Goal: Information Seeking & Learning: Learn about a topic

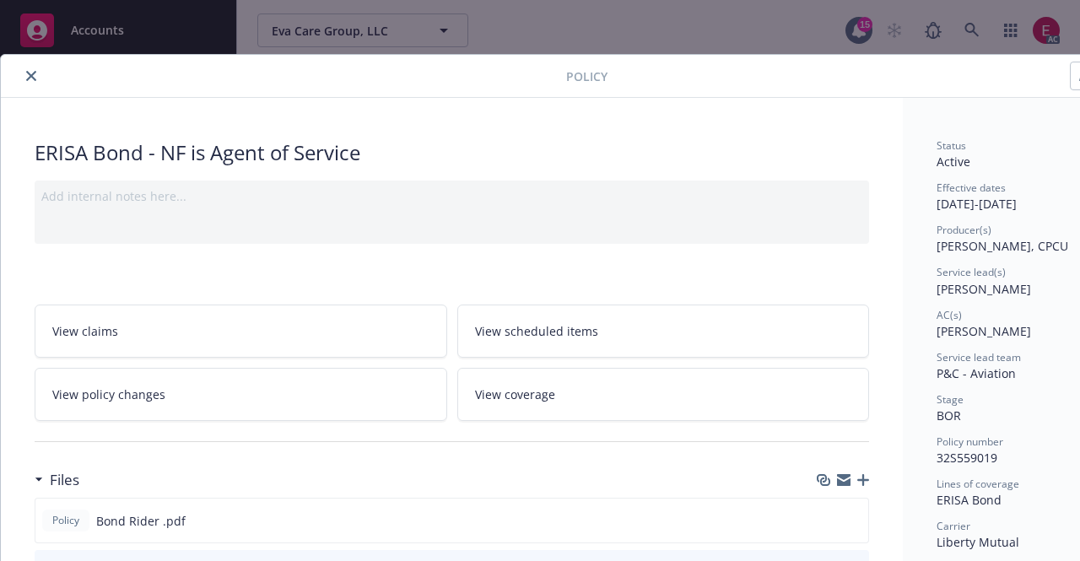
click at [33, 71] on icon "close" at bounding box center [31, 76] width 10 height 10
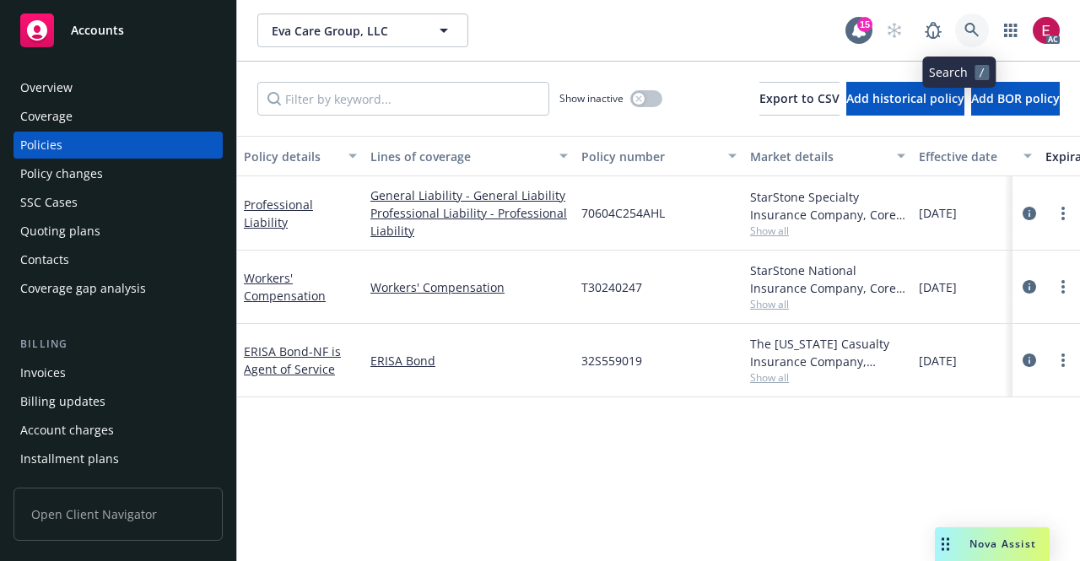
click at [964, 37] on icon at bounding box center [971, 30] width 15 height 15
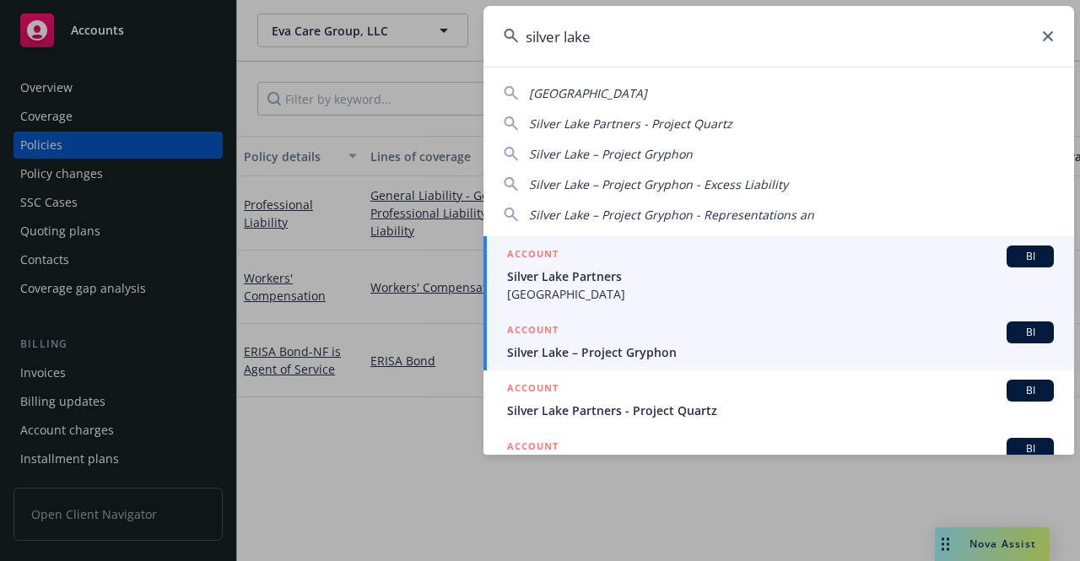
type input "silver lake"
click at [607, 349] on span "Silver Lake – Project Gryphon" at bounding box center [780, 352] width 547 height 18
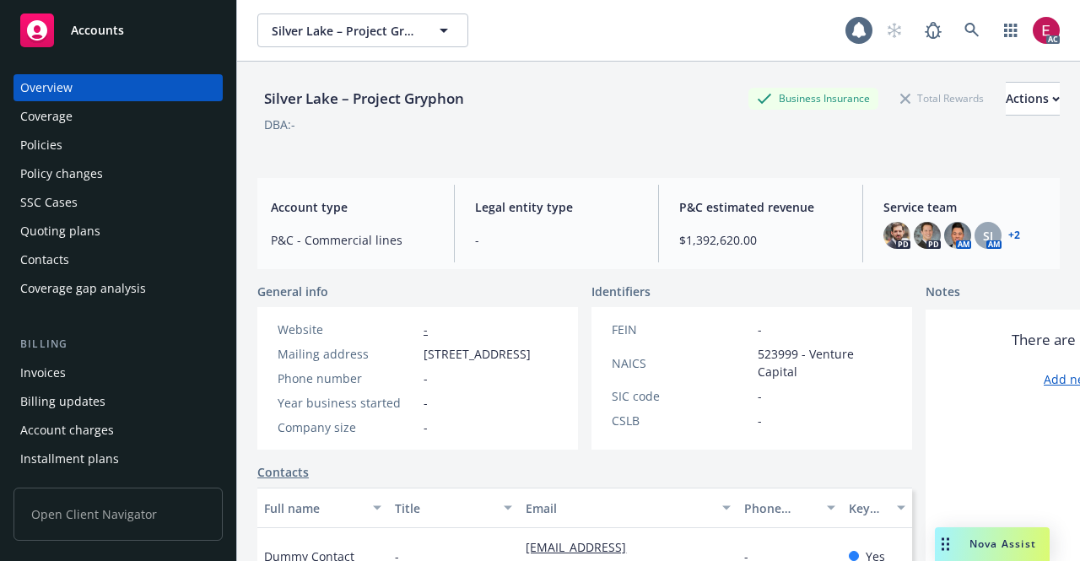
click at [61, 375] on div "Invoices" at bounding box center [43, 372] width 46 height 27
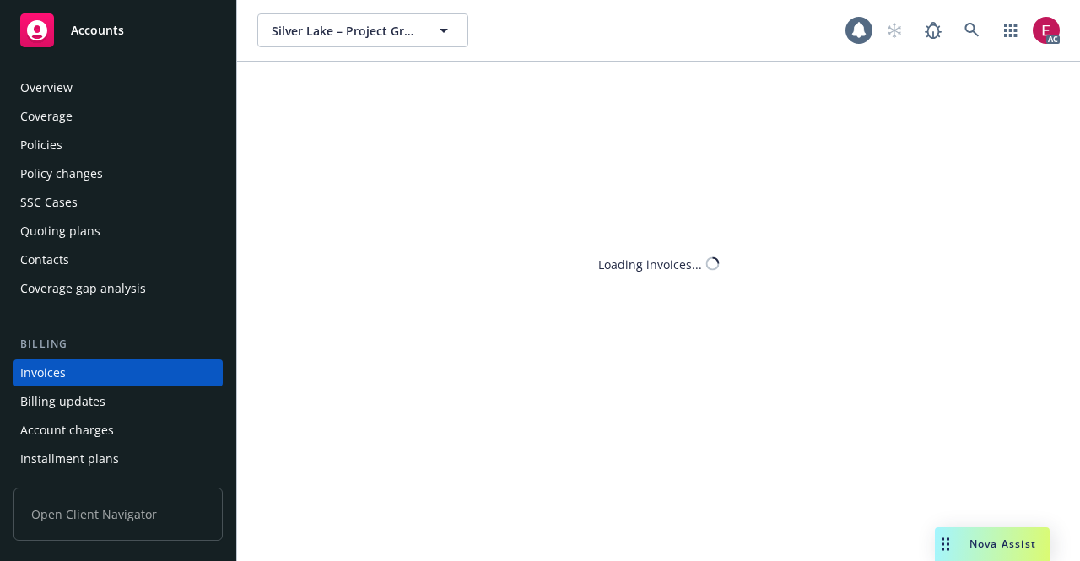
scroll to position [65, 0]
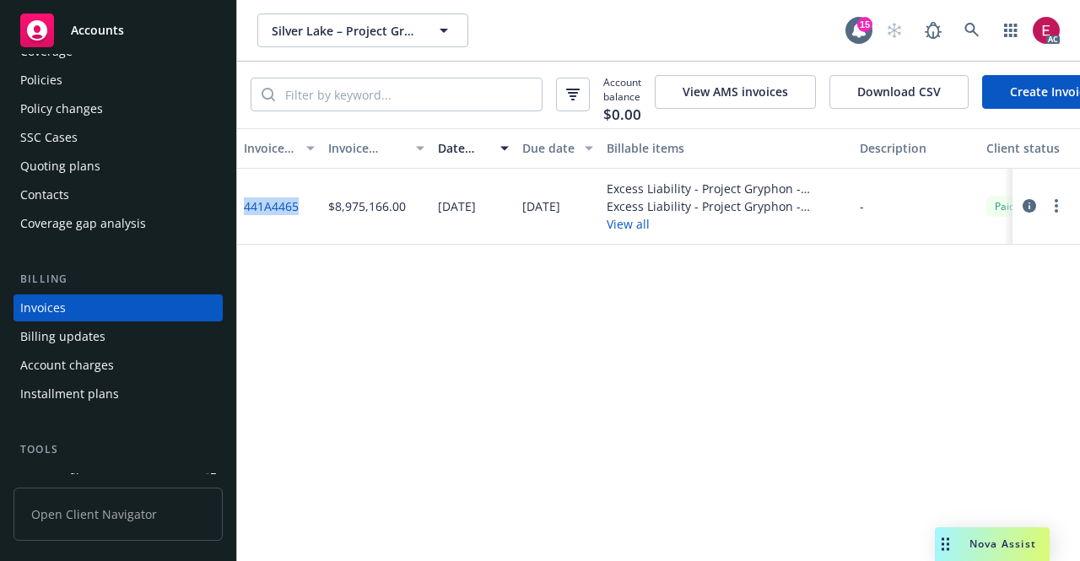
drag, startPoint x: 309, startPoint y: 223, endPoint x: 238, endPoint y: 215, distance: 71.3
click at [238, 215] on div "441A4465" at bounding box center [279, 207] width 84 height 76
copy link "441A4465"
click at [978, 35] on icon at bounding box center [971, 30] width 14 height 14
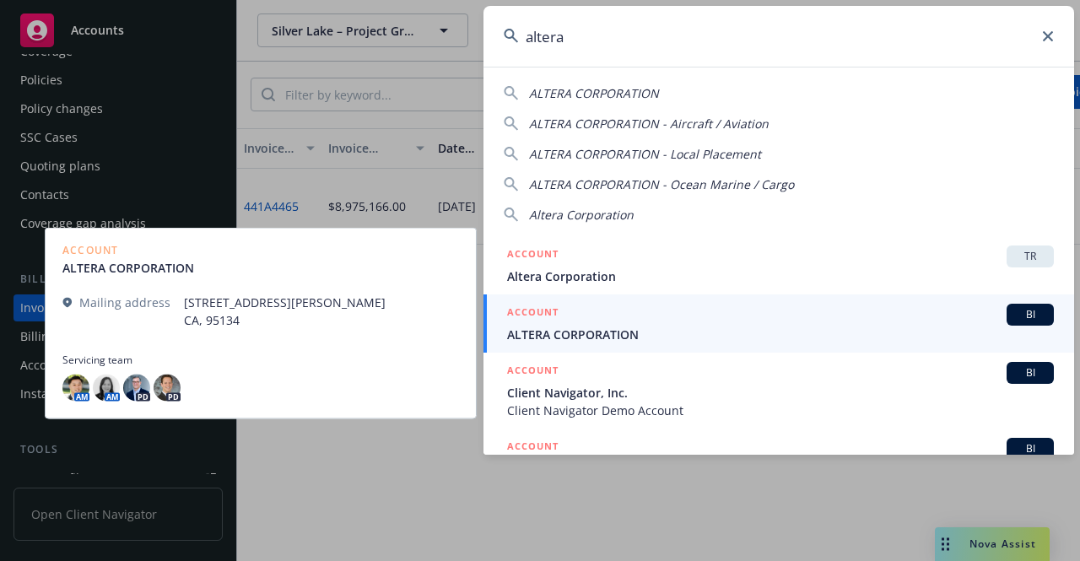
type input "altera"
click at [579, 341] on span "ALTERA CORPORATION" at bounding box center [780, 335] width 547 height 18
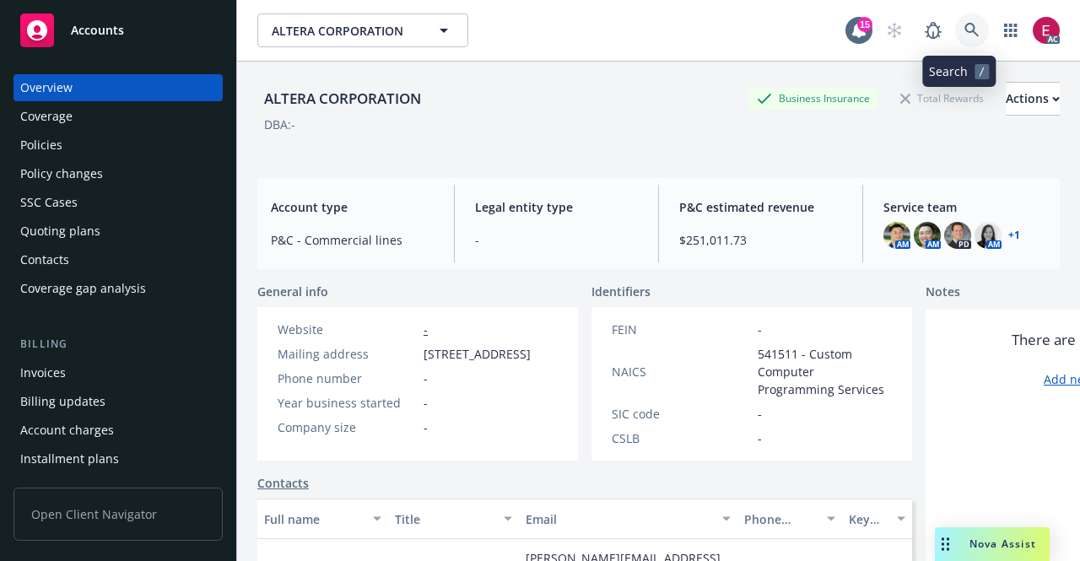
click at [964, 35] on icon at bounding box center [971, 30] width 15 height 15
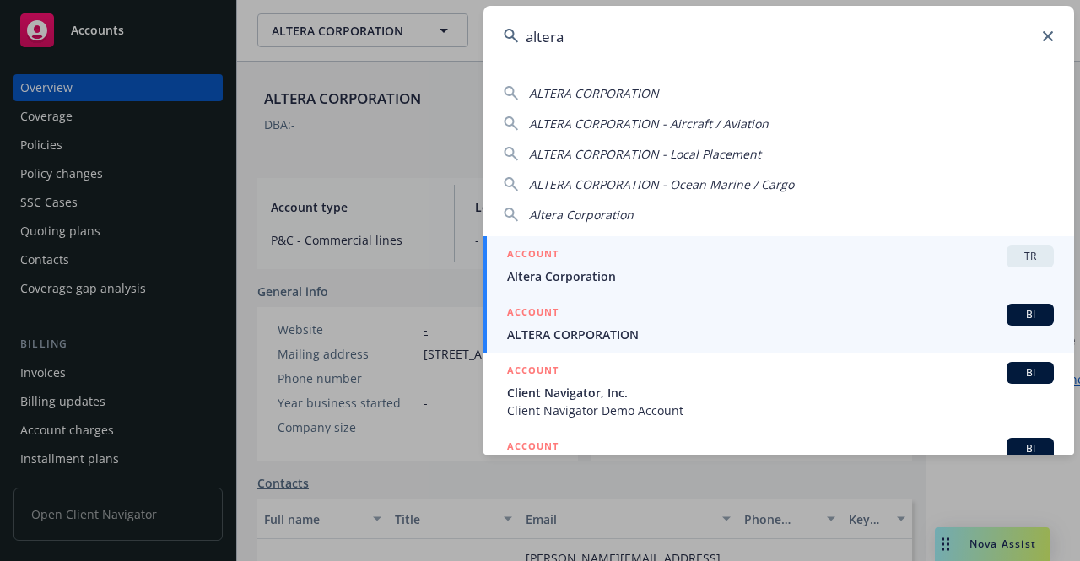
type input "altera"
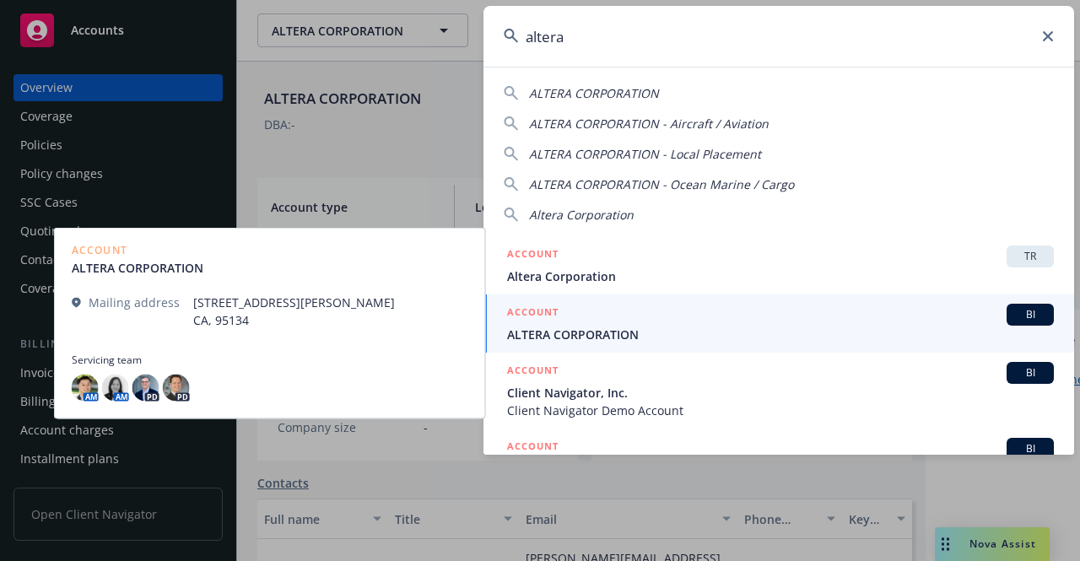
click at [655, 320] on div "ACCOUNT BI" at bounding box center [780, 315] width 547 height 22
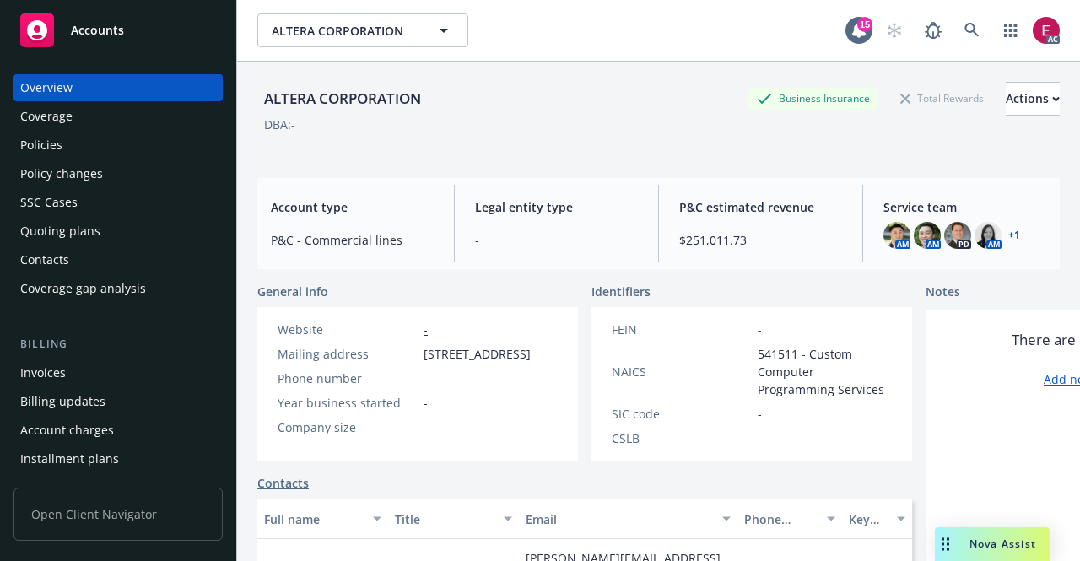
click at [104, 147] on div "Policies" at bounding box center [118, 145] width 196 height 27
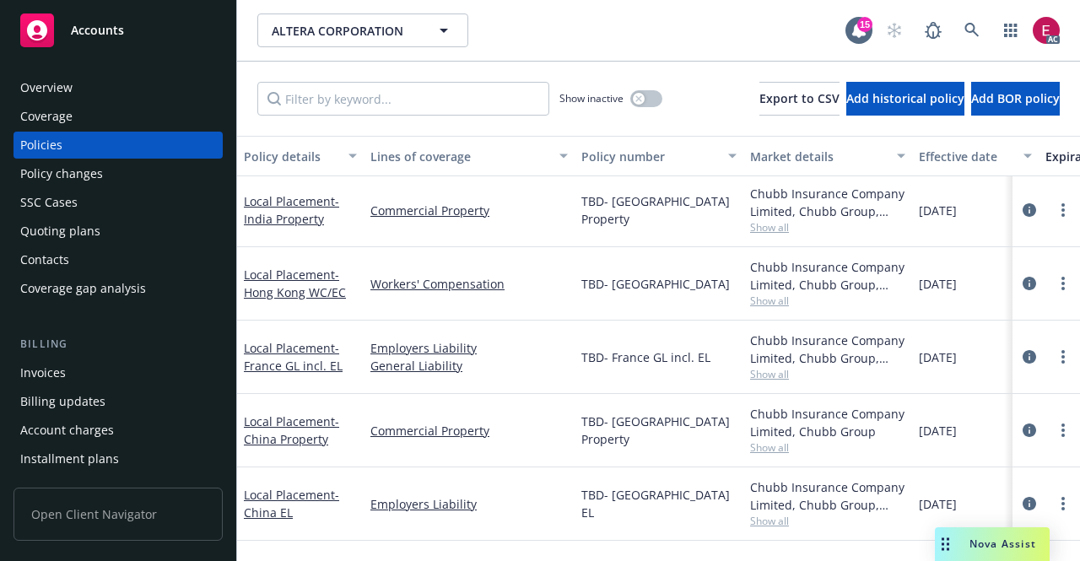
scroll to position [999, 0]
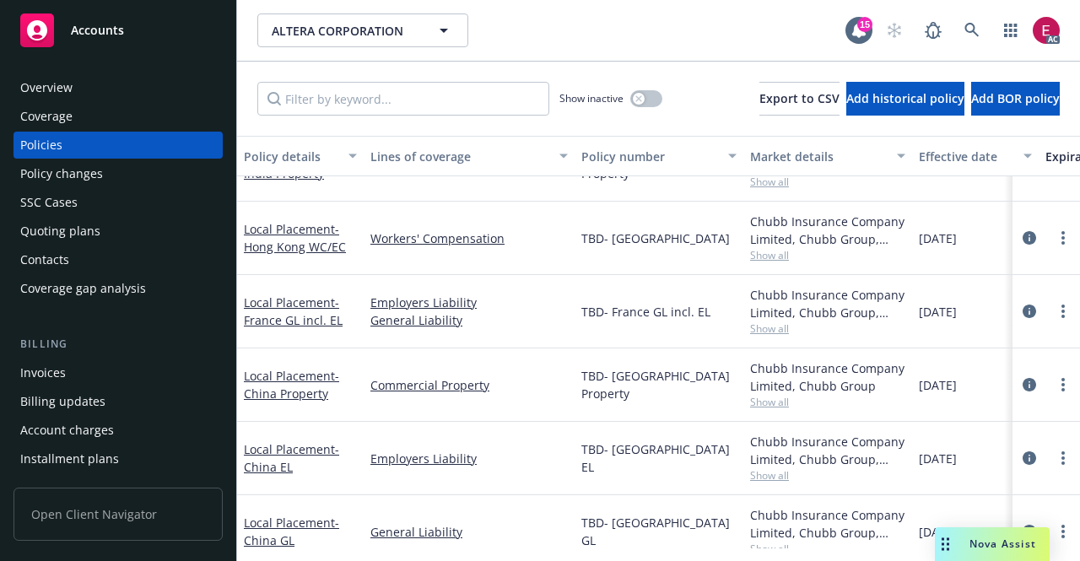
click at [75, 103] on div "Coverage" at bounding box center [118, 116] width 196 height 27
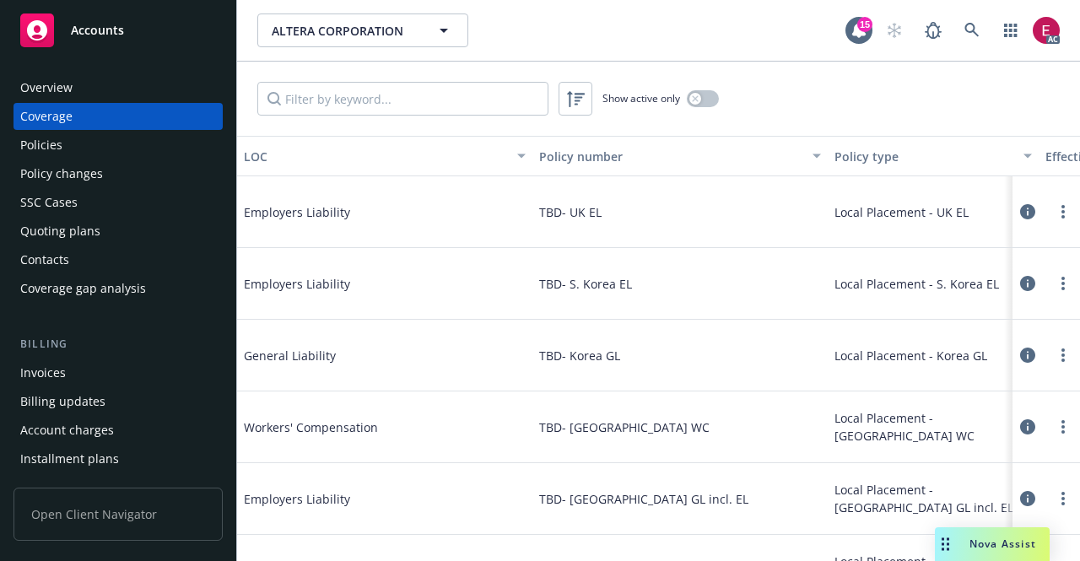
click at [75, 81] on div "Overview" at bounding box center [118, 87] width 196 height 27
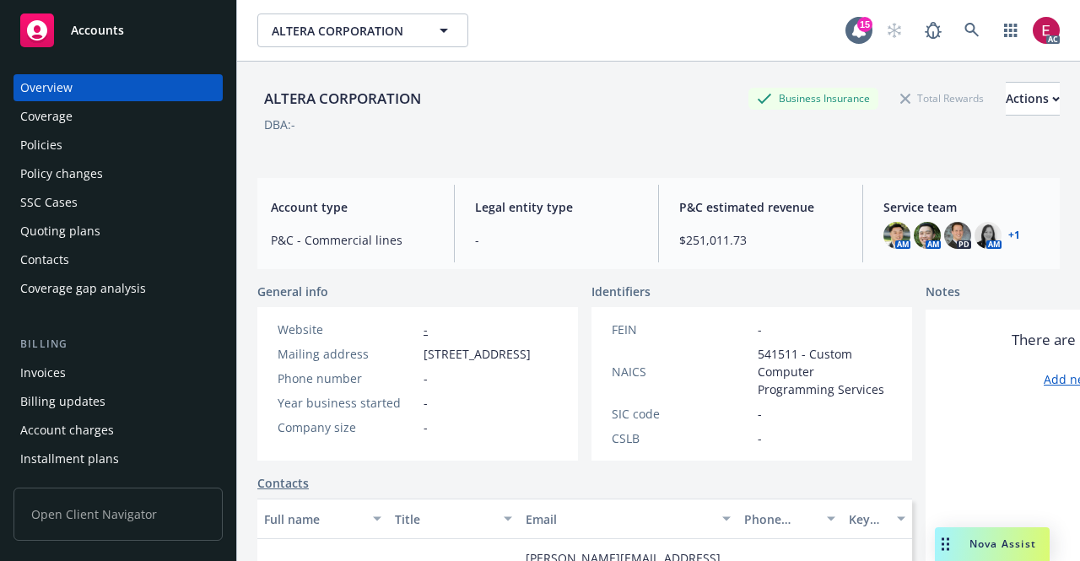
click at [78, 144] on div "Policies" at bounding box center [118, 145] width 196 height 27
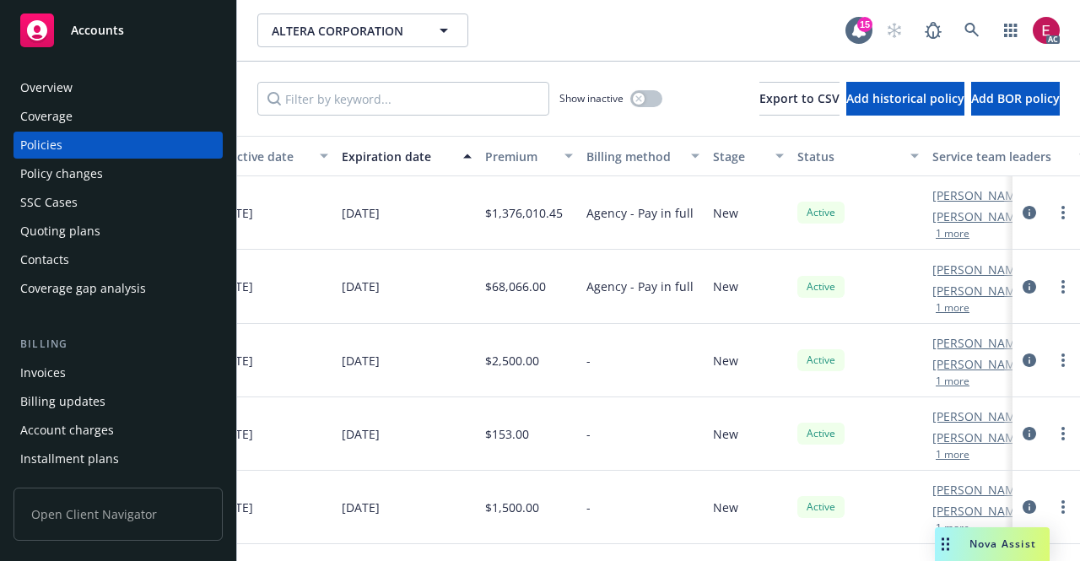
scroll to position [0, 704]
click at [125, 429] on div "Account charges" at bounding box center [118, 430] width 196 height 27
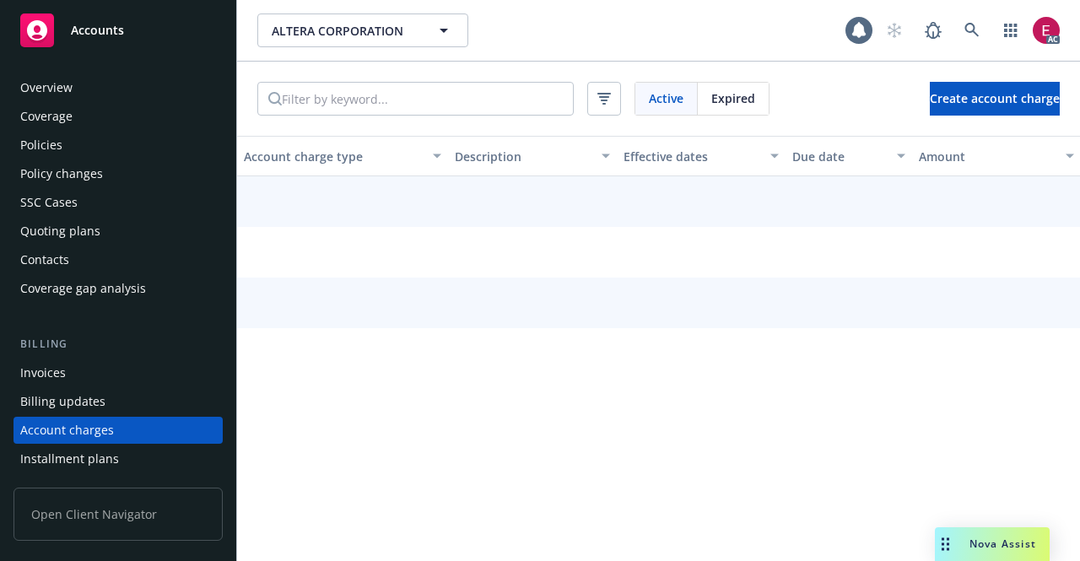
scroll to position [122, 0]
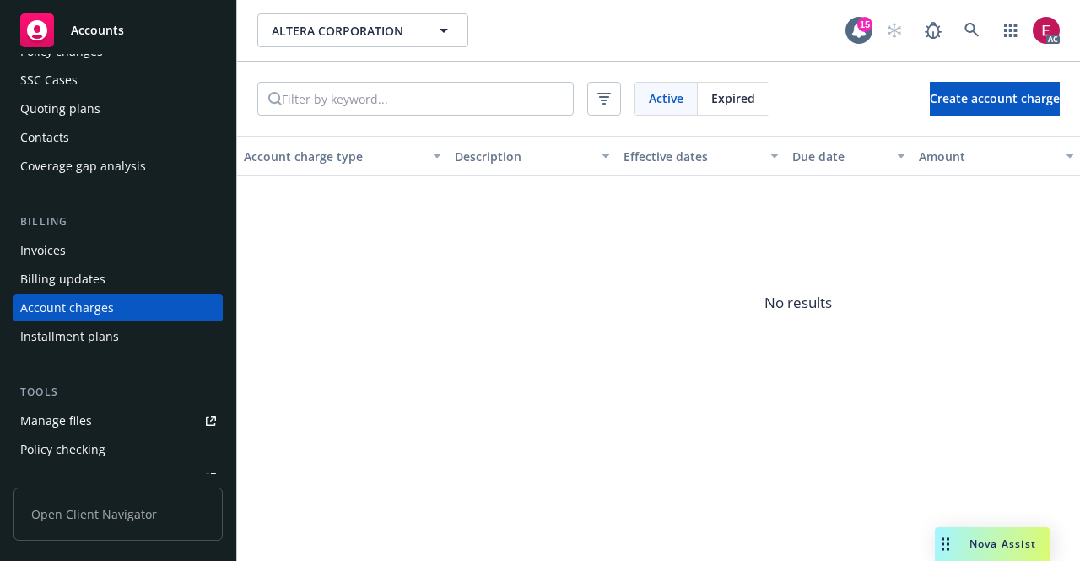
click at [94, 257] on div "Invoices" at bounding box center [118, 250] width 196 height 27
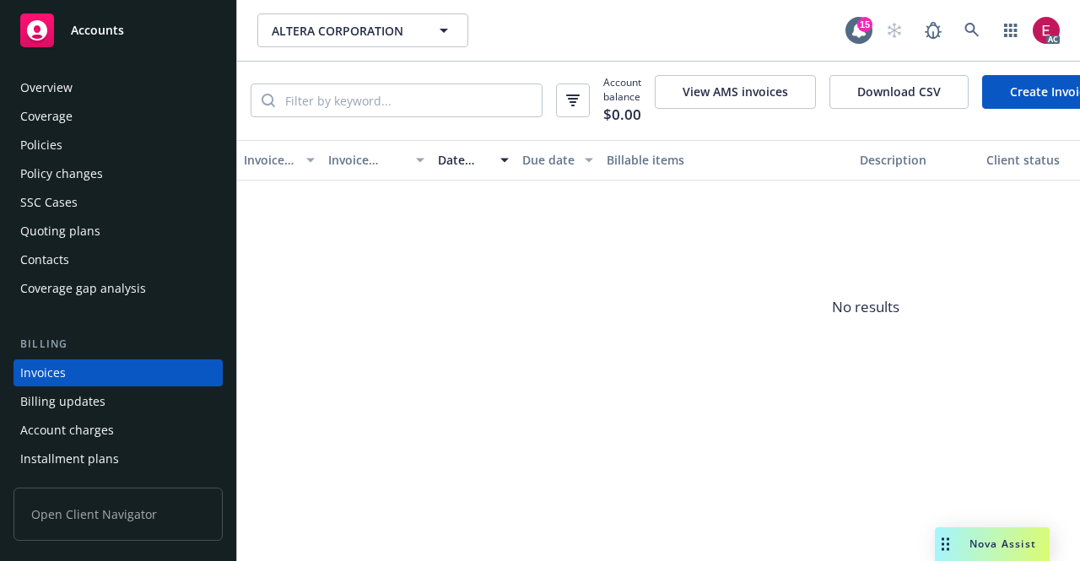
click at [74, 129] on div "Coverage" at bounding box center [118, 116] width 196 height 27
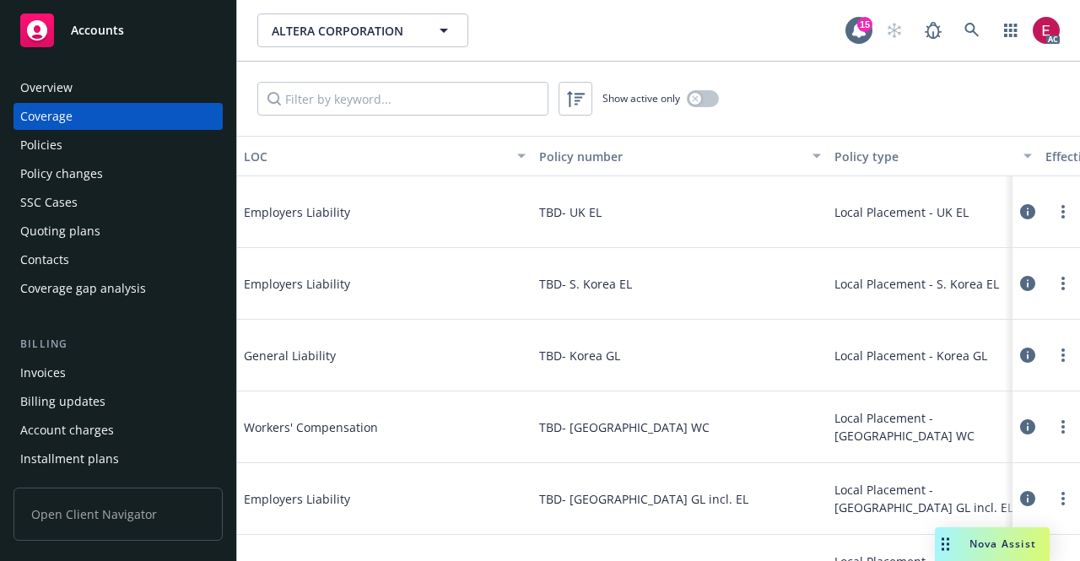
click at [62, 153] on div "Policies" at bounding box center [118, 145] width 196 height 27
